Goal: Task Accomplishment & Management: Complete application form

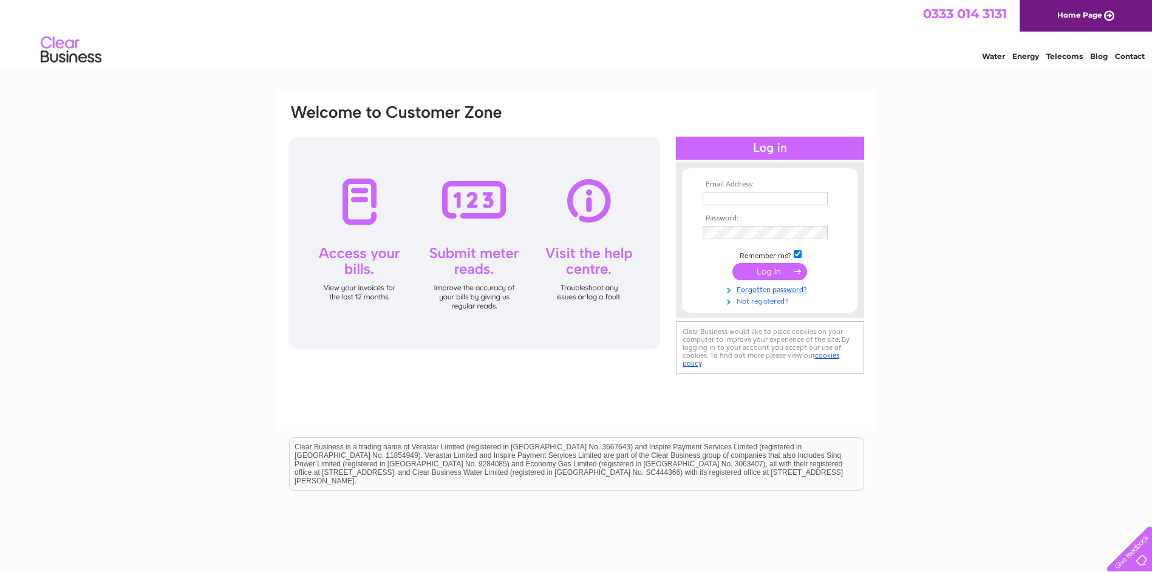
click at [776, 301] on link "Not registered?" at bounding box center [772, 301] width 138 height 12
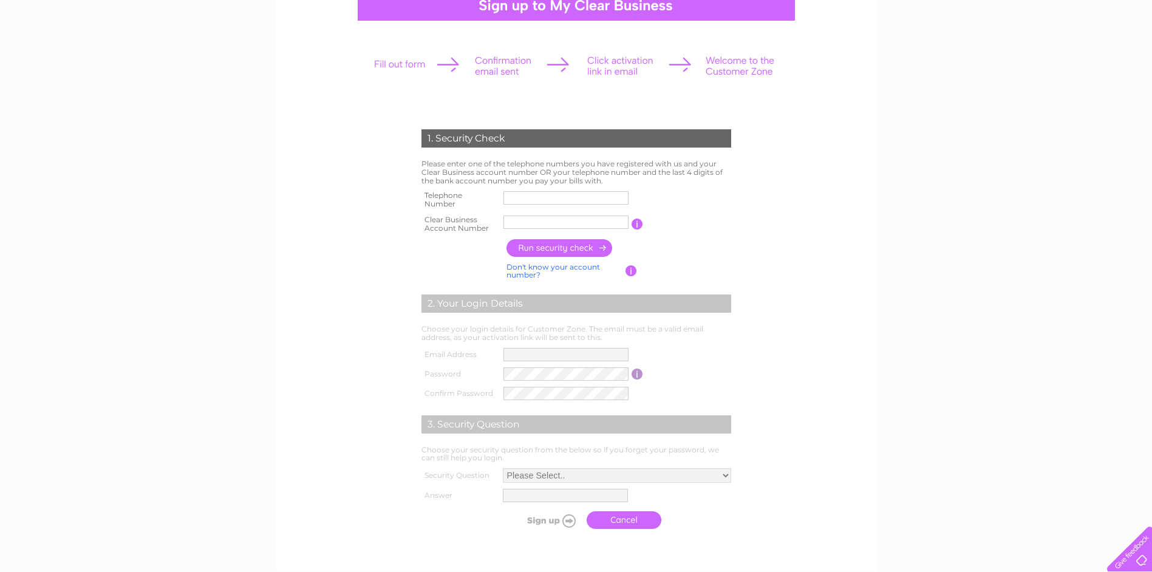
scroll to position [121, 0]
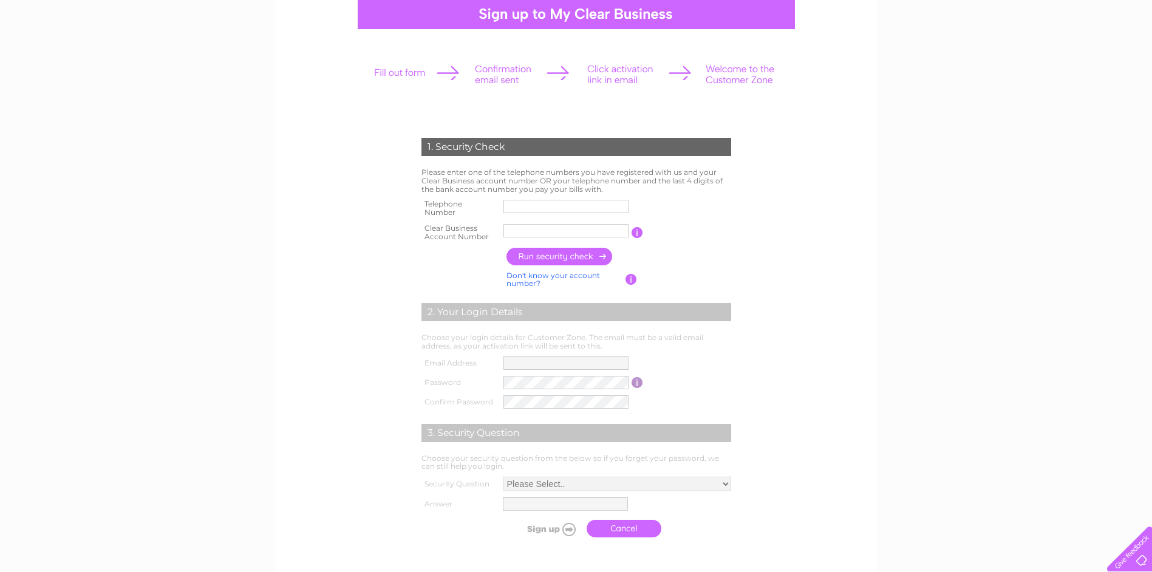
drag, startPoint x: 556, startPoint y: 209, endPoint x: 572, endPoint y: 209, distance: 15.8
click at [556, 209] on input "text" at bounding box center [566, 206] width 125 height 13
type input "01624615849"
type input "CB960545"
click at [547, 262] on input "button" at bounding box center [560, 257] width 107 height 18
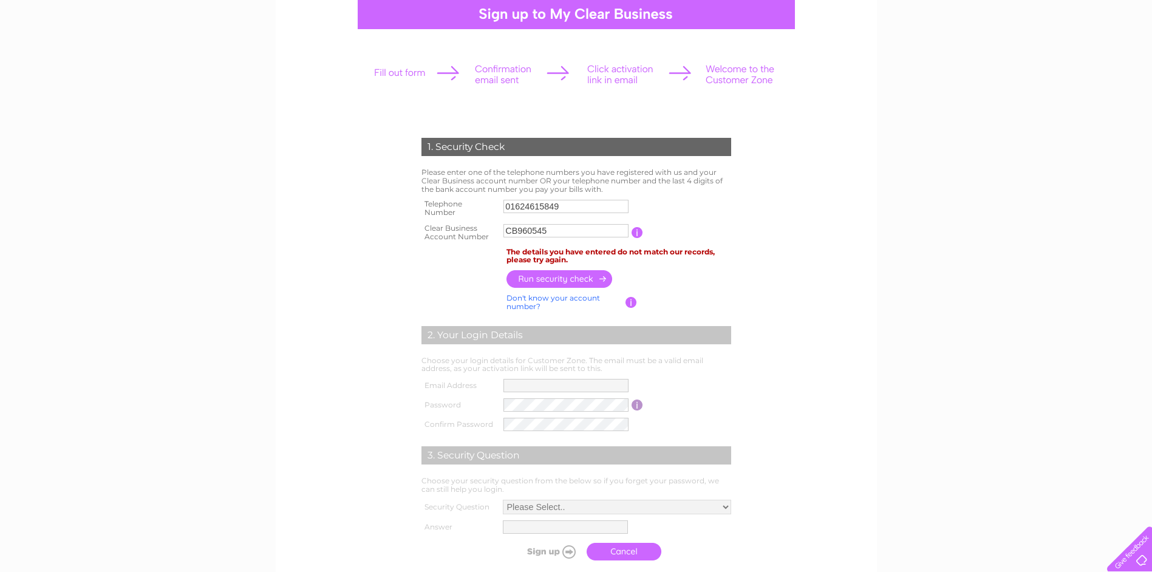
click at [527, 207] on input "01624615849" at bounding box center [566, 206] width 125 height 13
click at [551, 278] on input "button" at bounding box center [560, 279] width 107 height 18
click at [578, 200] on input "01624615849" at bounding box center [566, 206] width 125 height 13
drag, startPoint x: 582, startPoint y: 204, endPoint x: 274, endPoint y: 202, distance: 308.6
click at [274, 202] on div "1. Security Check Please enter one of the telephone numbers you have registered…" at bounding box center [576, 390] width 1152 height 841
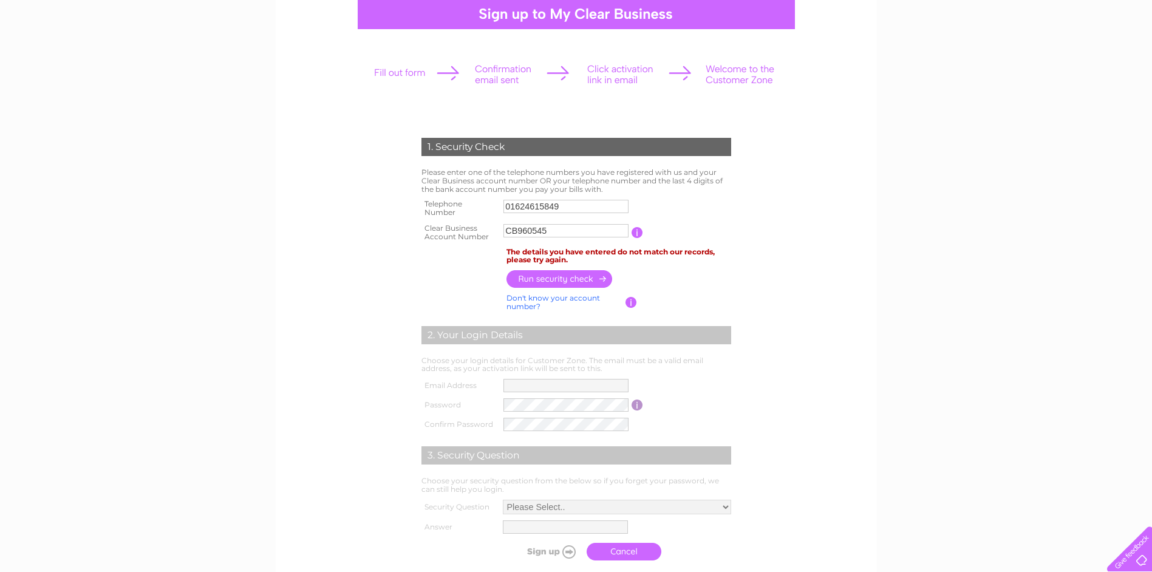
click at [580, 206] on input "01624615849" at bounding box center [566, 206] width 125 height 13
drag, startPoint x: 584, startPoint y: 206, endPoint x: 271, endPoint y: 220, distance: 312.5
click at [271, 220] on div "1. Security Check Please enter one of the telephone numbers you have registered…" at bounding box center [576, 390] width 1152 height 841
type input "01382227871"
click at [580, 278] on input "button" at bounding box center [560, 280] width 107 height 18
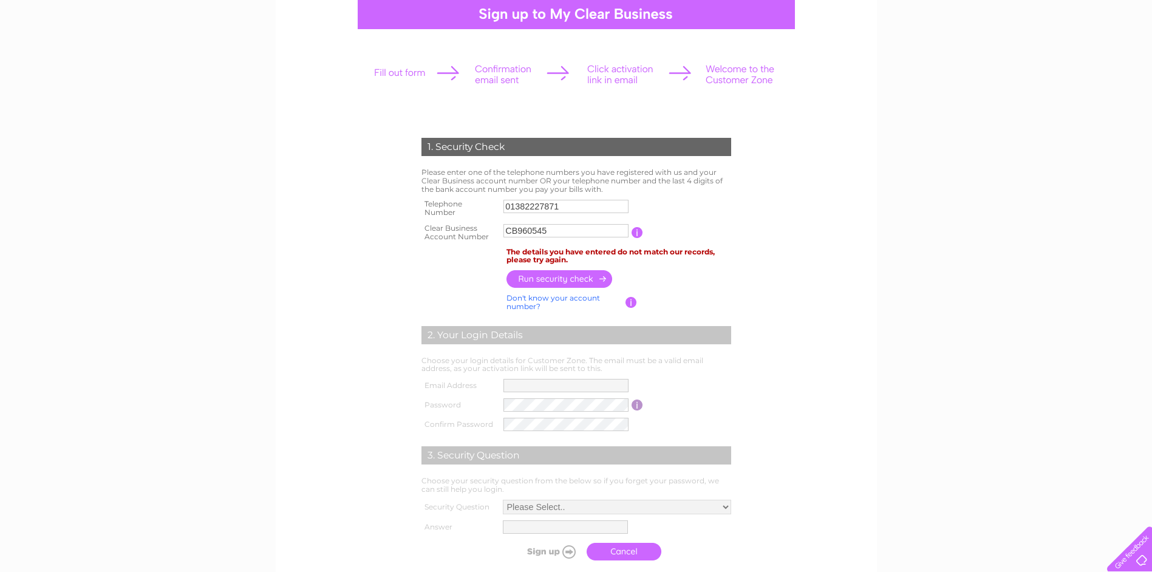
click at [286, 296] on div "1. Security Check Please enter one of the telephone numbers you have registered…" at bounding box center [576, 286] width 601 height 633
click at [446, 272] on th at bounding box center [460, 279] width 85 height 24
drag, startPoint x: 578, startPoint y: 209, endPoint x: 329, endPoint y: 171, distance: 251.9
click at [329, 171] on form "1. Security Check Please enter one of the telephone numbers you have registered…" at bounding box center [576, 352] width 578 height 477
